Goal: Check status: Check status

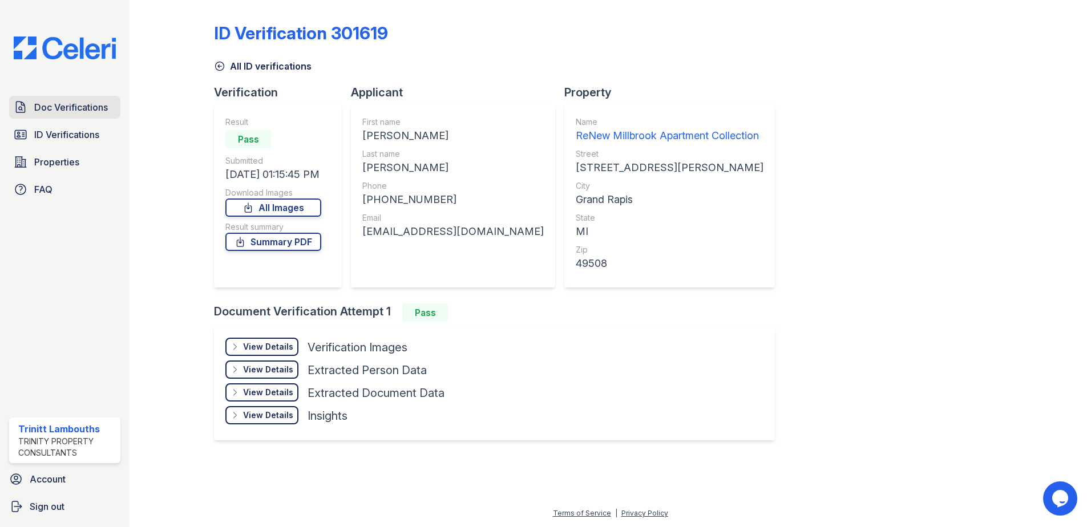
click at [91, 116] on link "Doc Verifications" at bounding box center [64, 107] width 111 height 23
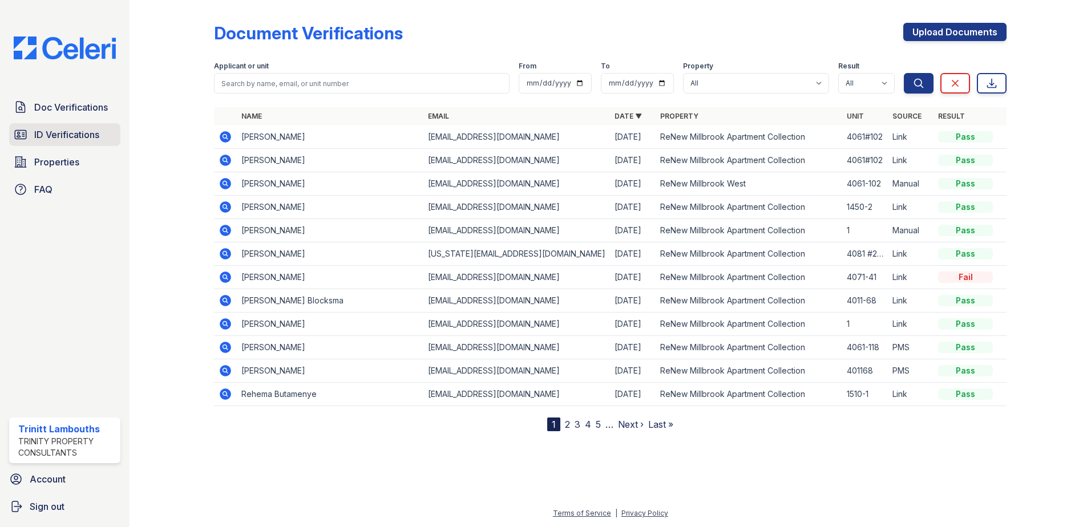
click at [76, 129] on span "ID Verifications" at bounding box center [66, 135] width 65 height 14
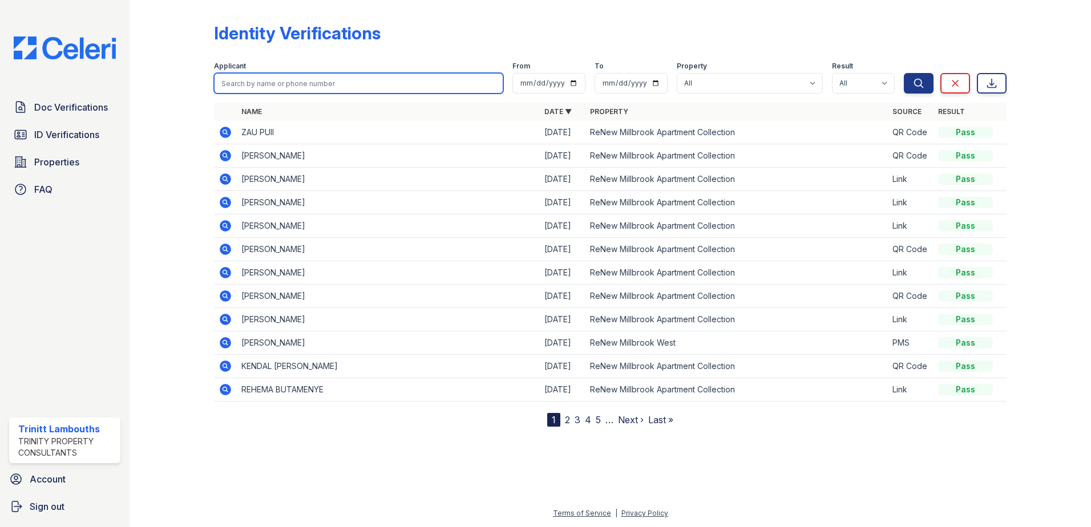
click at [248, 86] on input "search" at bounding box center [358, 83] width 289 height 21
type input "kendal"
click at [904, 73] on button "Search" at bounding box center [919, 83] width 30 height 21
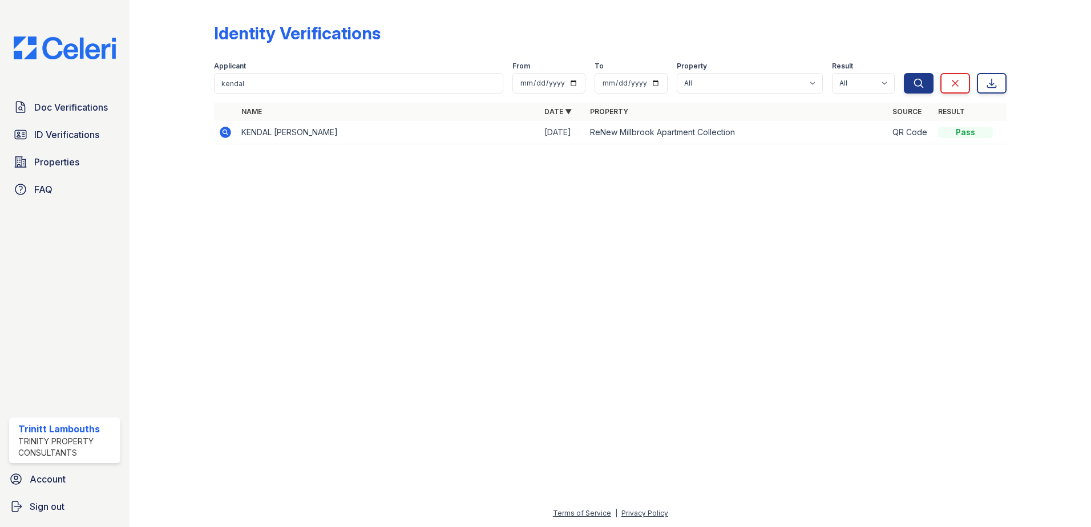
click at [225, 128] on icon at bounding box center [225, 132] width 11 height 11
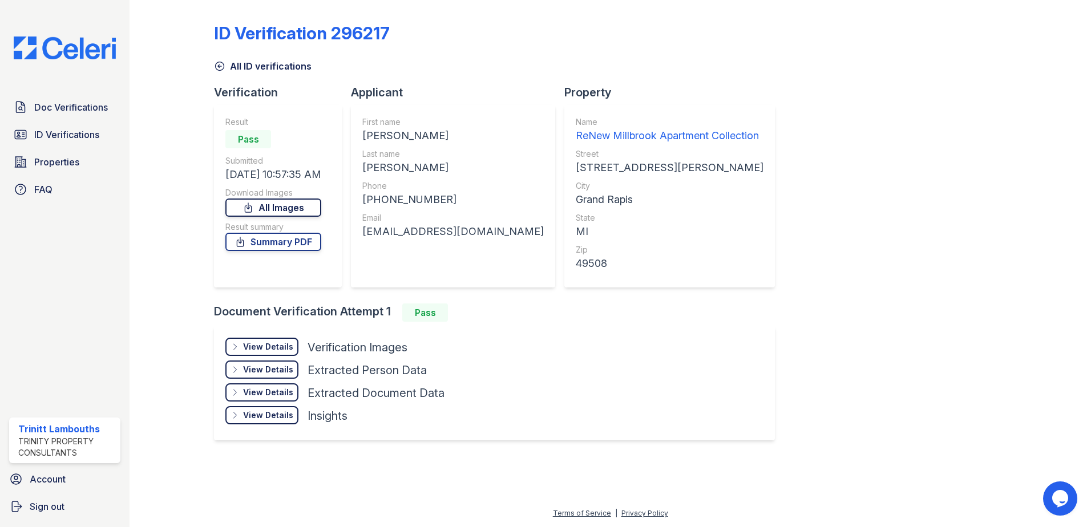
click at [310, 210] on link "All Images" at bounding box center [273, 208] width 96 height 18
